Goal: Information Seeking & Learning: Learn about a topic

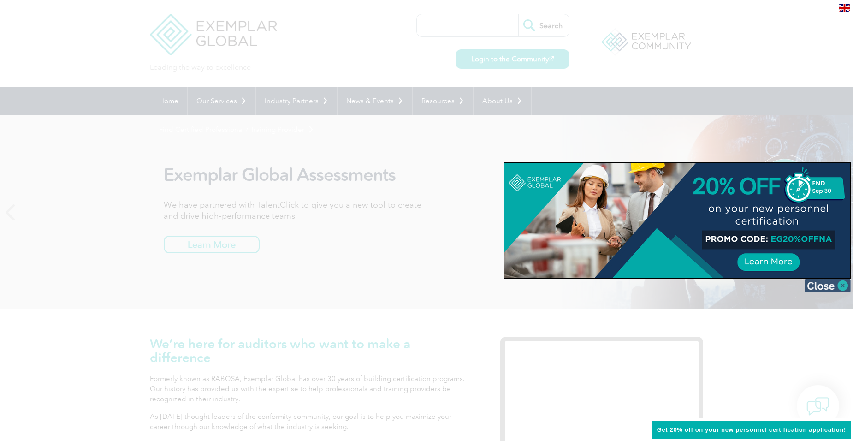
click at [836, 286] on img at bounding box center [828, 286] width 46 height 14
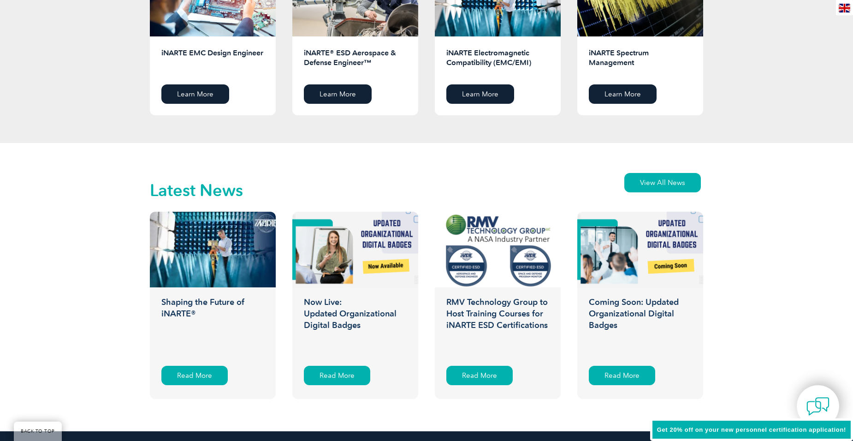
scroll to position [887, 0]
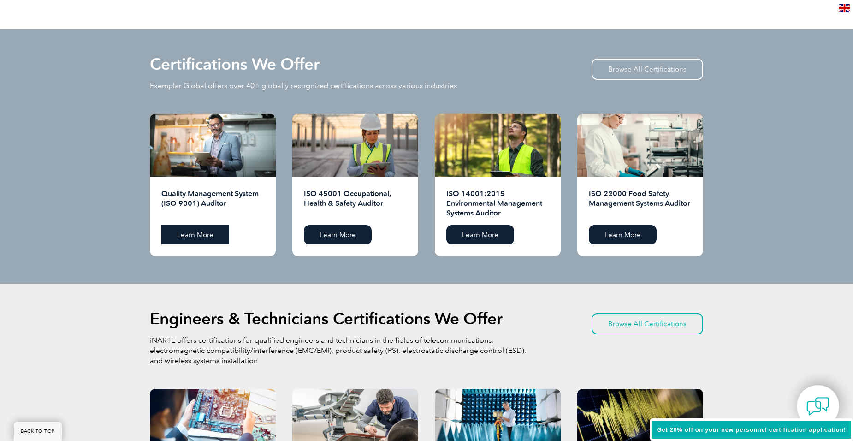
click at [187, 235] on link "Learn More" at bounding box center [195, 234] width 68 height 19
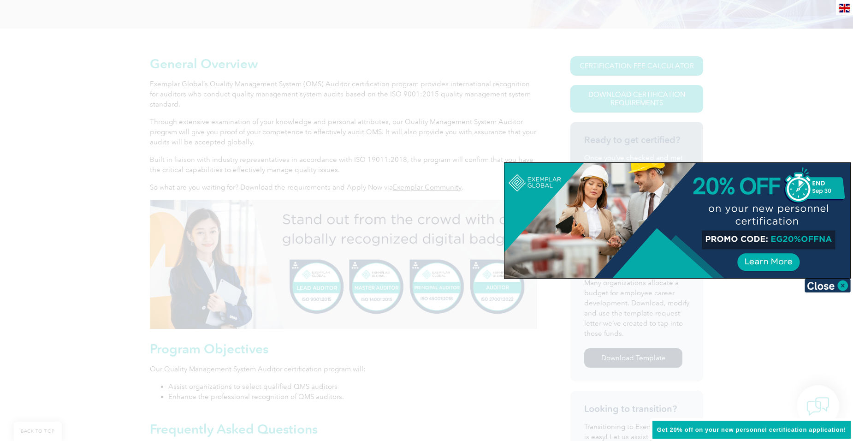
scroll to position [185, 0]
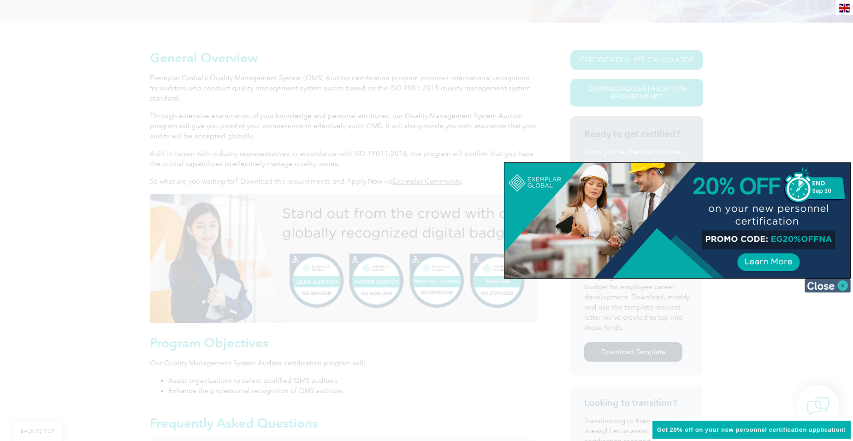
click at [836, 286] on img at bounding box center [828, 286] width 46 height 14
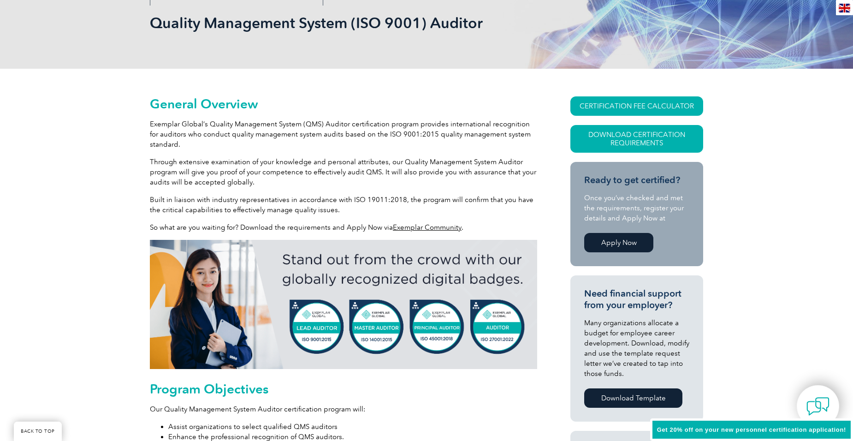
scroll to position [0, 0]
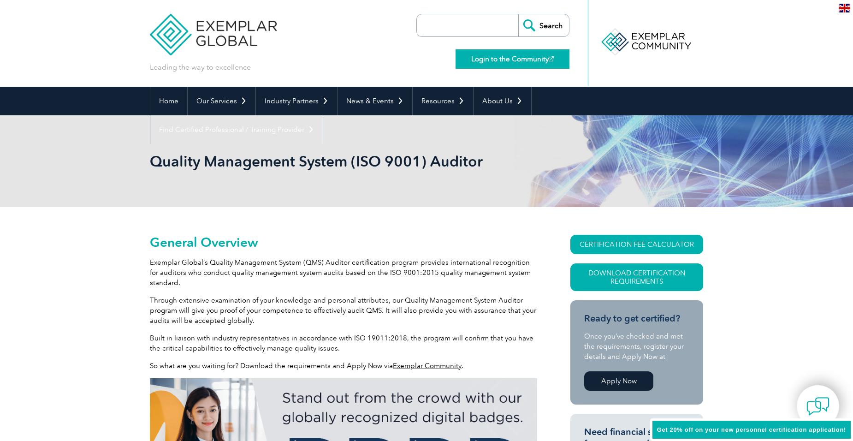
click at [518, 63] on link "Login to the Community" at bounding box center [513, 58] width 114 height 19
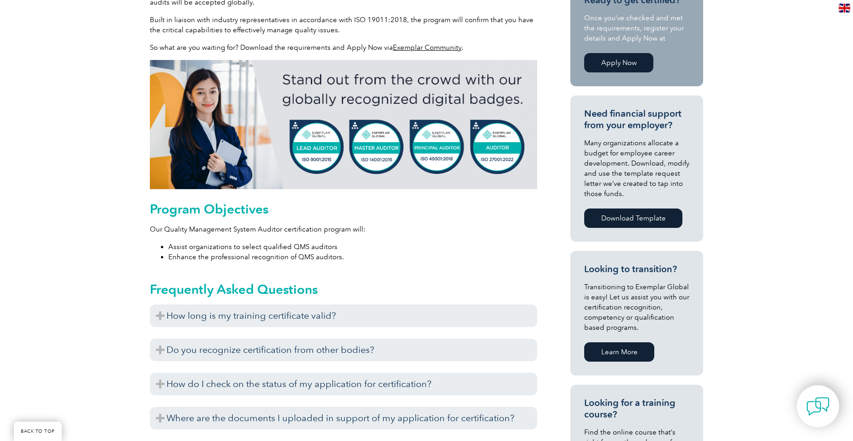
scroll to position [323, 0]
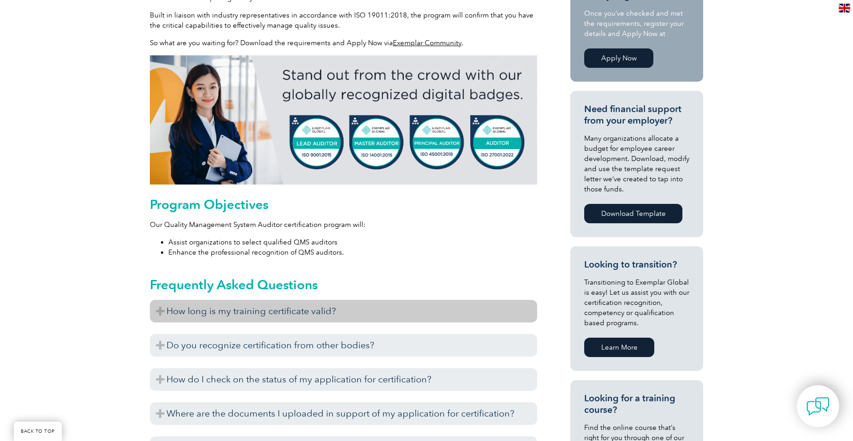
click at [213, 311] on h3 "How long is my training certificate valid?" at bounding box center [344, 311] width 388 height 23
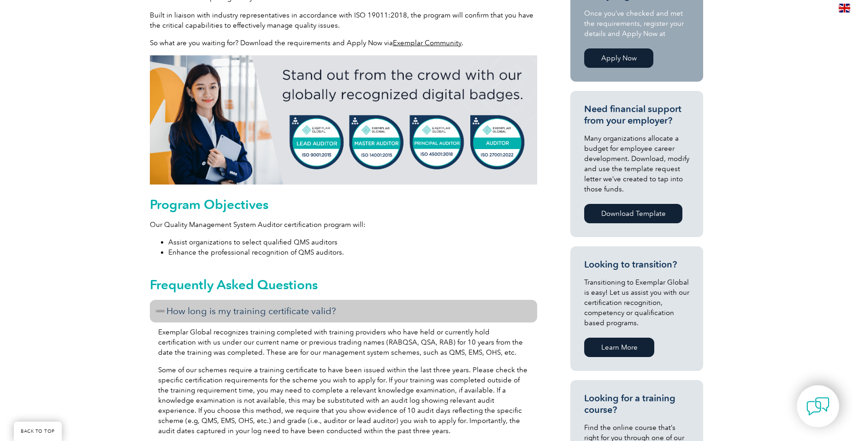
scroll to position [415, 0]
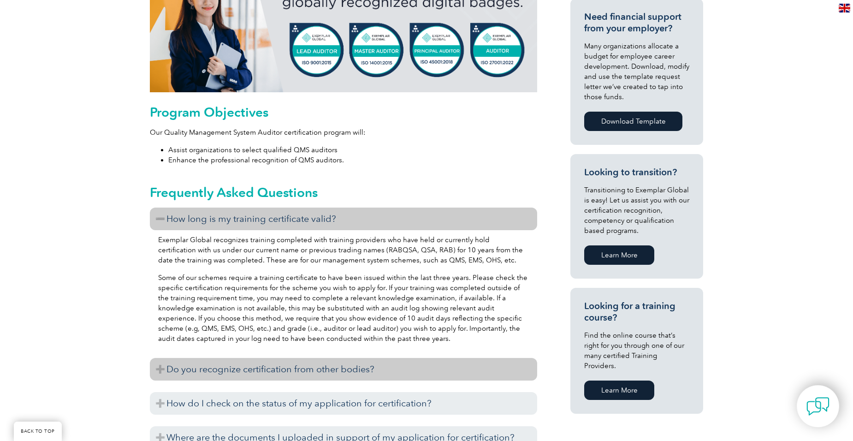
click at [170, 370] on h3 "Do you recognize certification from other bodies?" at bounding box center [344, 369] width 388 height 23
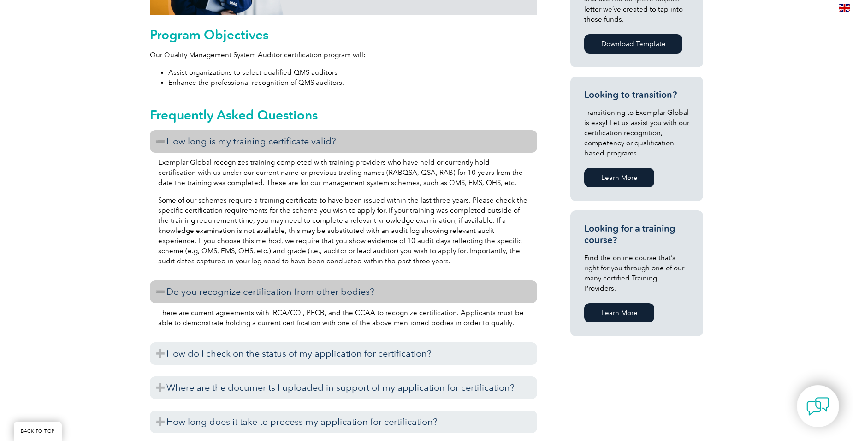
scroll to position [507, 0]
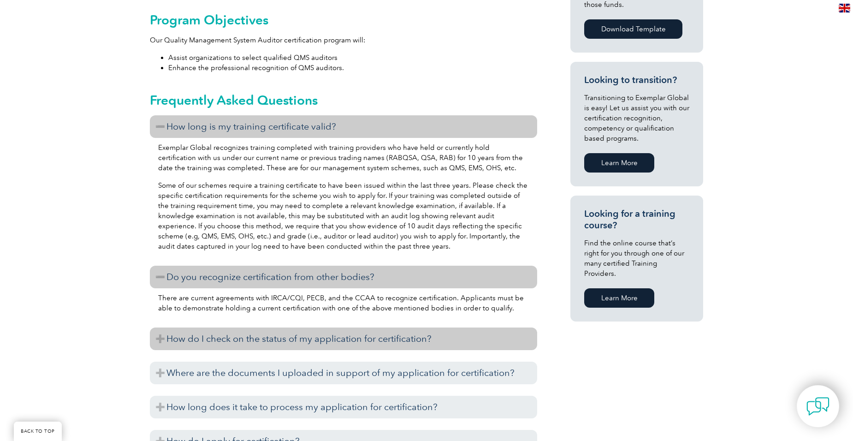
click at [167, 340] on h3 "How do I check on the status of my application for certification?" at bounding box center [344, 339] width 388 height 23
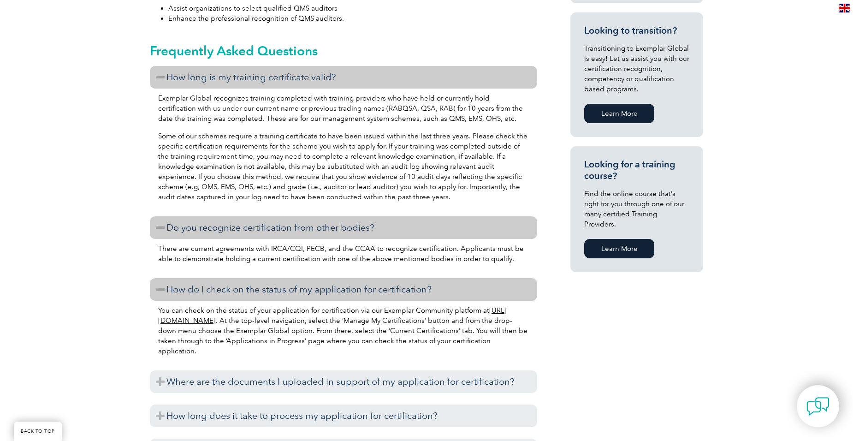
scroll to position [646, 0]
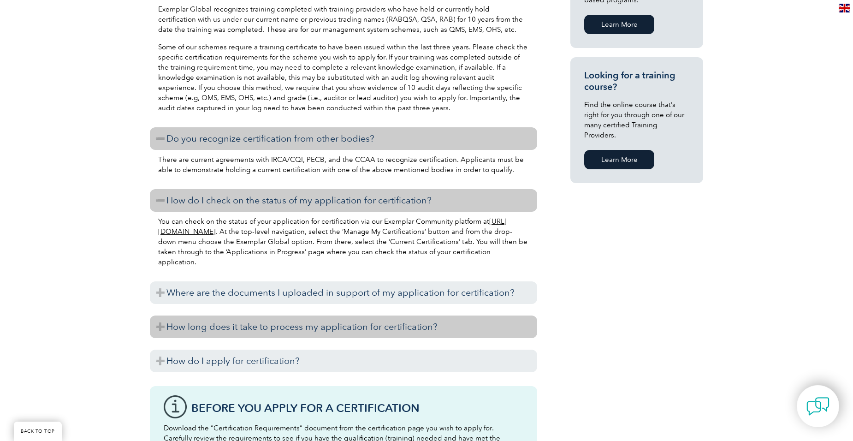
click at [167, 332] on h3 "How long does it take to process my application for certification?" at bounding box center [344, 327] width 388 height 23
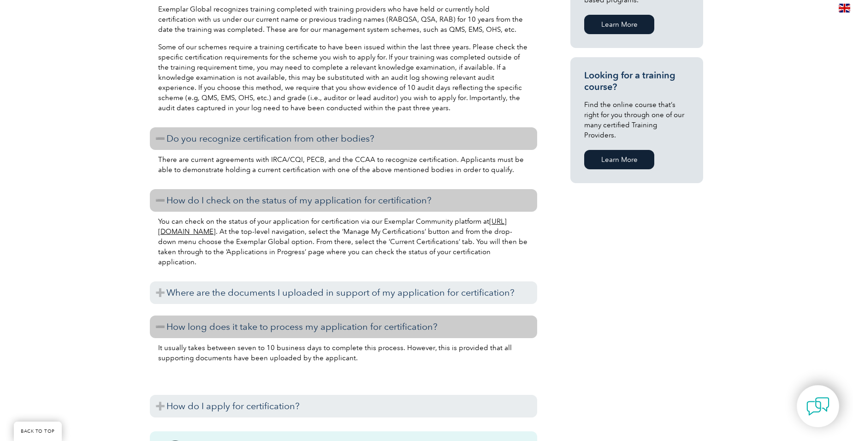
scroll to position [692, 0]
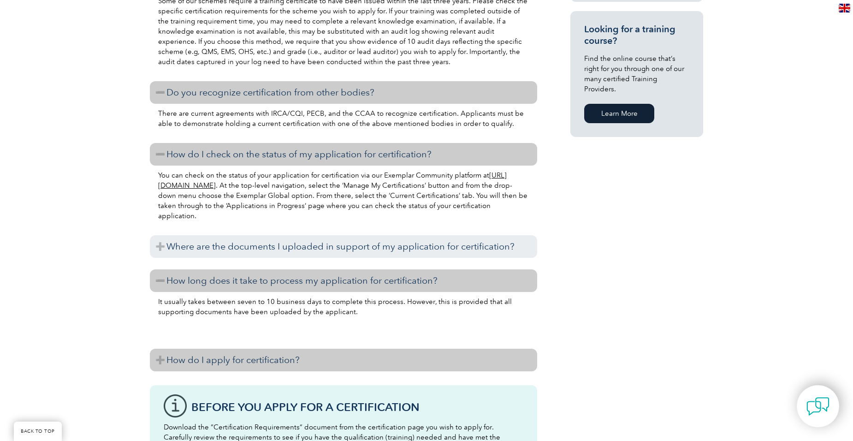
click at [170, 356] on h3 "How do I apply for certification?" at bounding box center [344, 360] width 388 height 23
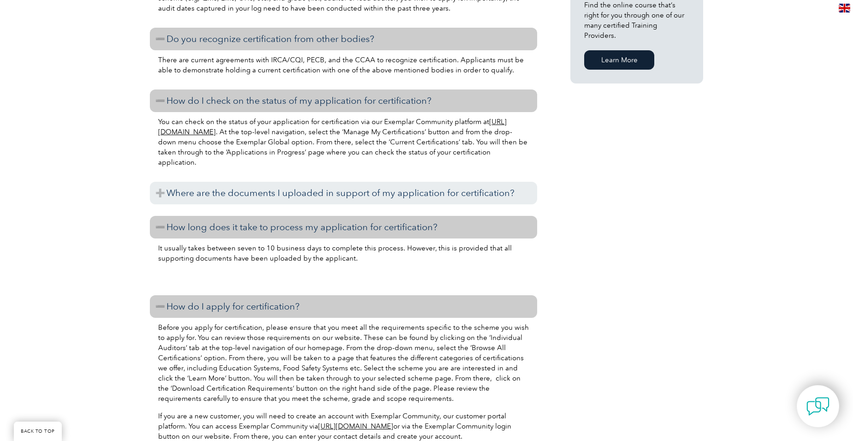
scroll to position [830, 0]
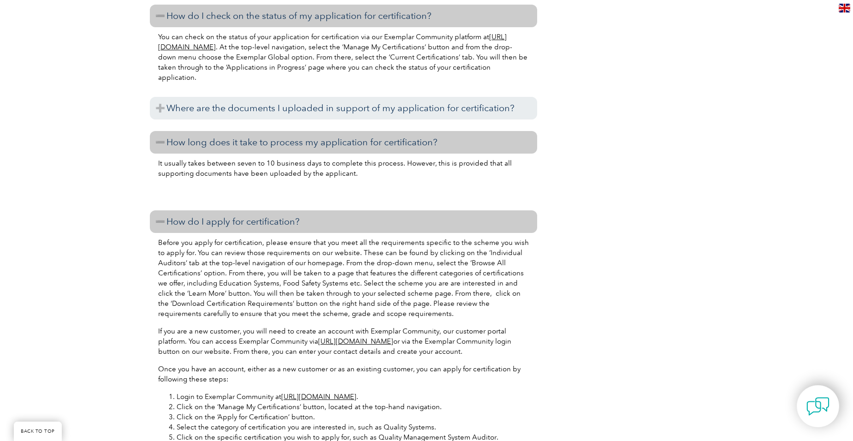
click at [301, 398] on link "https://community.exemplarglobal.org/" at bounding box center [318, 397] width 75 height 8
